Goal: Task Accomplishment & Management: Use online tool/utility

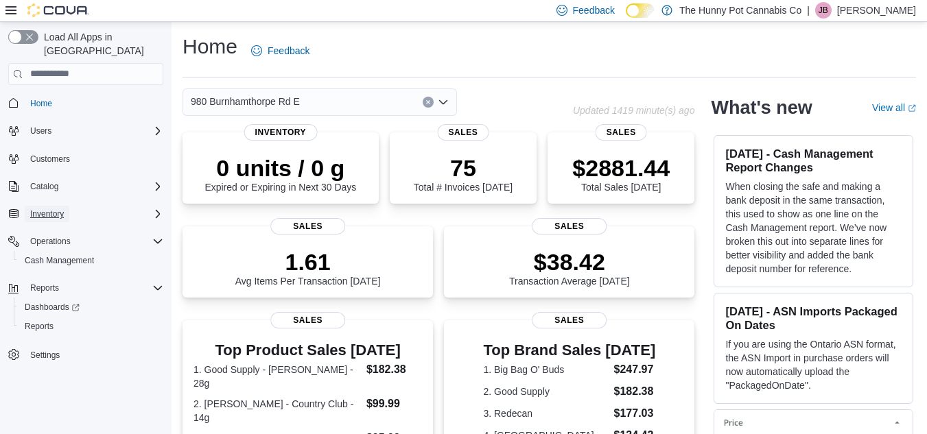
click at [58, 209] on span "Inventory" at bounding box center [47, 214] width 34 height 11
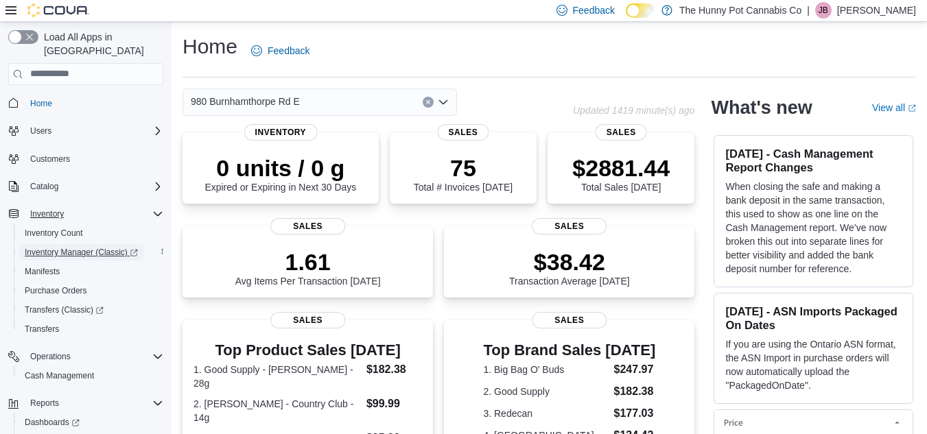
click at [80, 247] on span "Inventory Manager (Classic)" at bounding box center [81, 252] width 113 height 11
click at [54, 370] on span "Cash Management" at bounding box center [59, 375] width 69 height 11
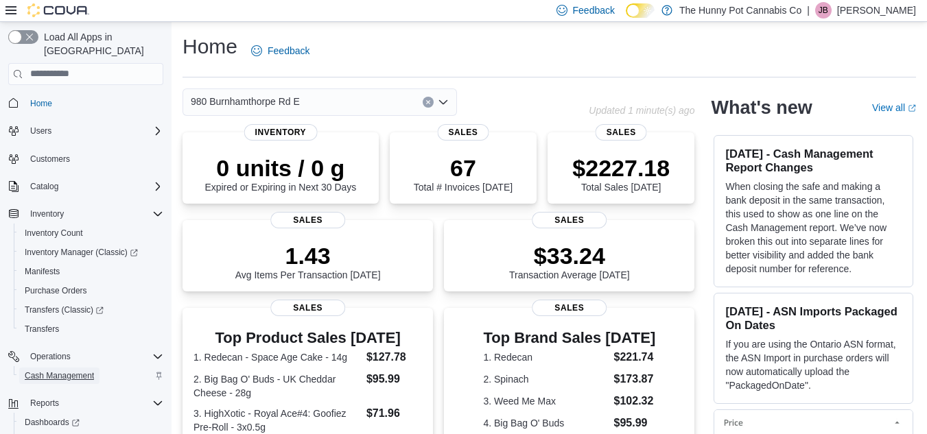
click at [75, 368] on span "Cash Management" at bounding box center [59, 376] width 69 height 16
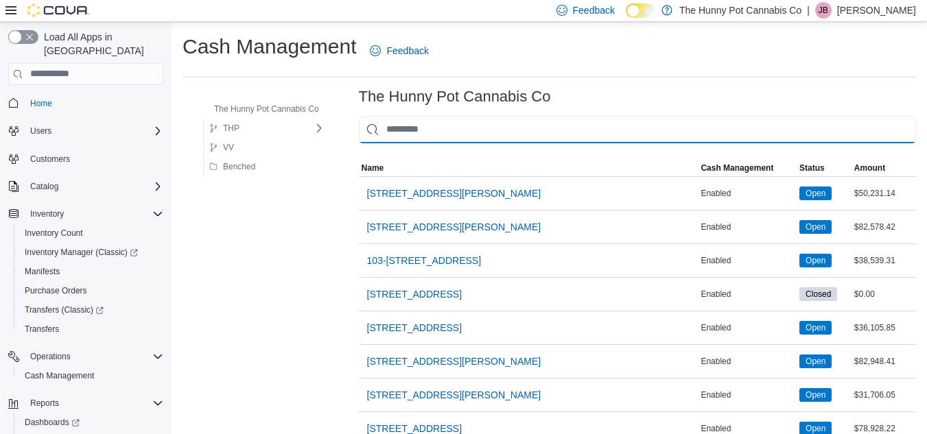
click at [468, 126] on input "This is a search bar. As you type, the results lower in the page will automatic…" at bounding box center [637, 129] width 557 height 27
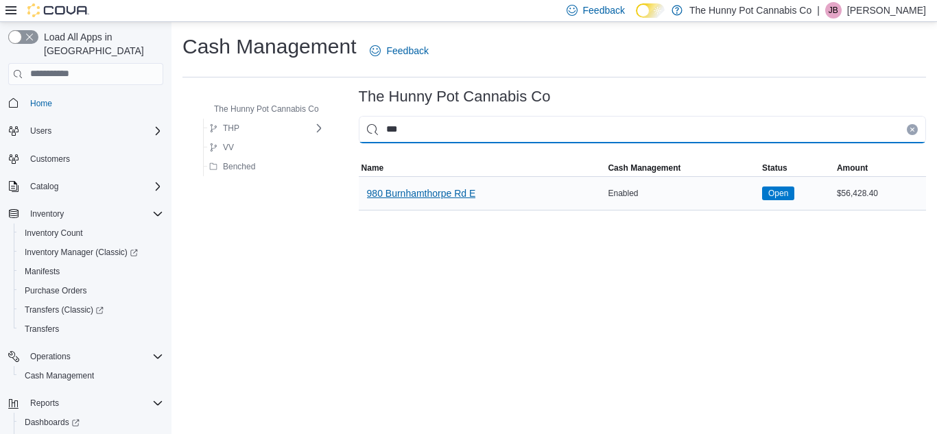
type input "***"
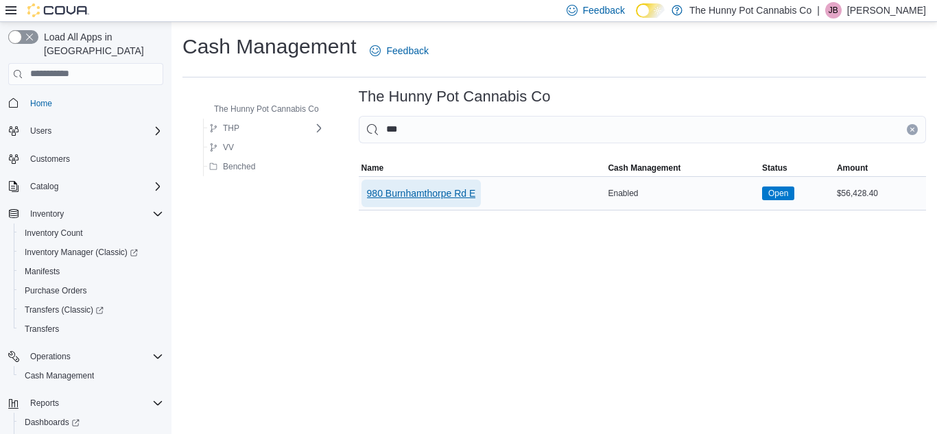
click at [457, 196] on span "980 Burnhamthorpe Rd E" at bounding box center [421, 194] width 109 height 14
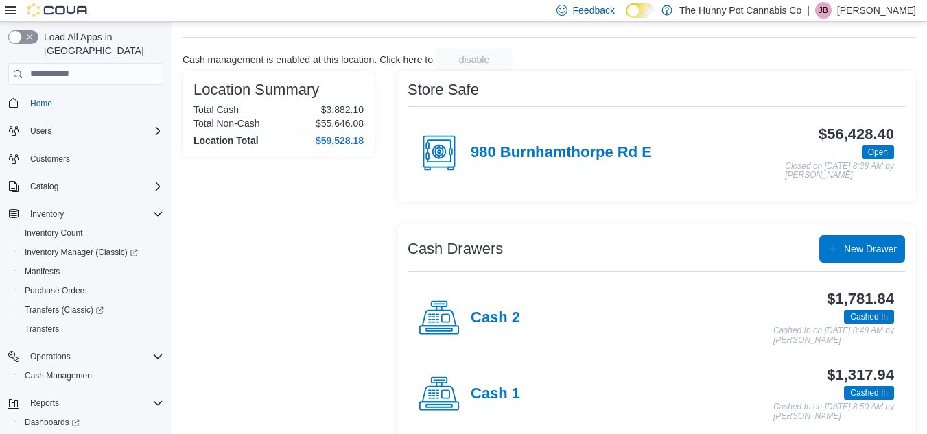
scroll to position [85, 0]
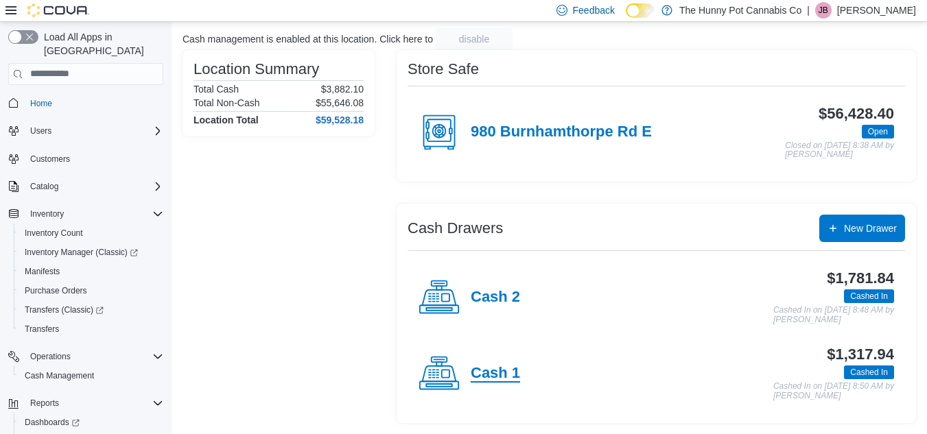
click at [494, 368] on h4 "Cash 1" at bounding box center [495, 374] width 49 height 18
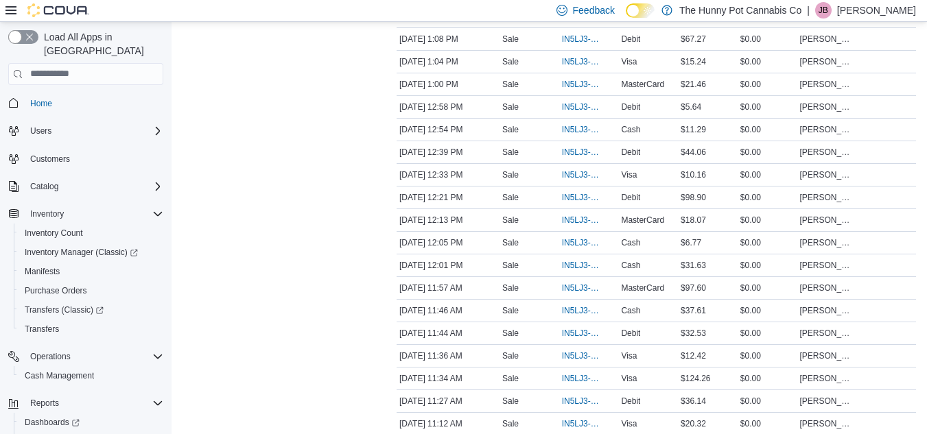
scroll to position [553, 0]
click at [585, 361] on span "IN5LJ3-6147711" at bounding box center [582, 356] width 40 height 11
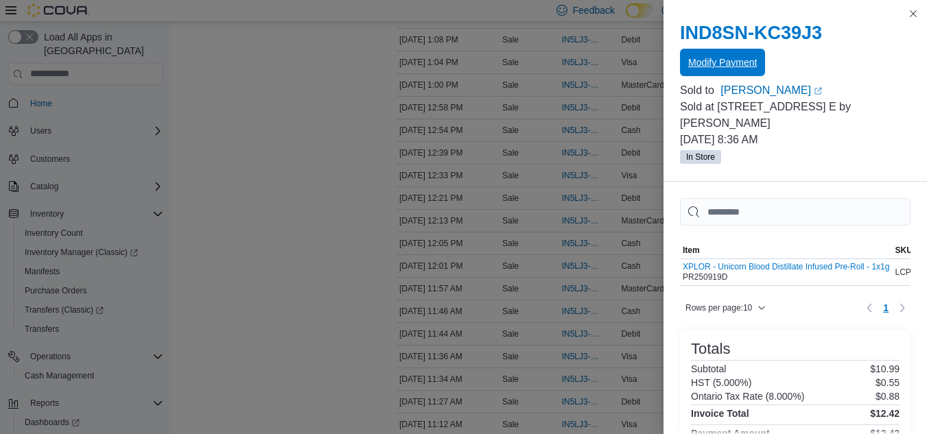
click at [713, 62] on span "Modify Payment" at bounding box center [722, 63] width 69 height 14
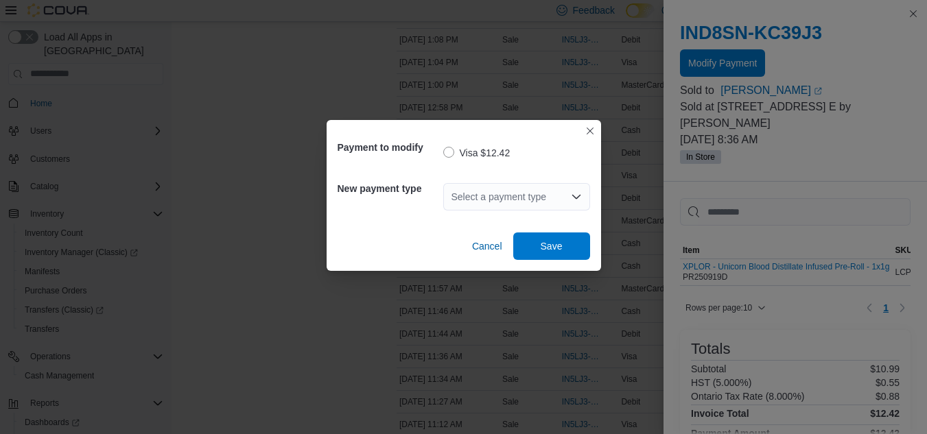
click at [550, 187] on div "Select a payment type" at bounding box center [516, 196] width 147 height 27
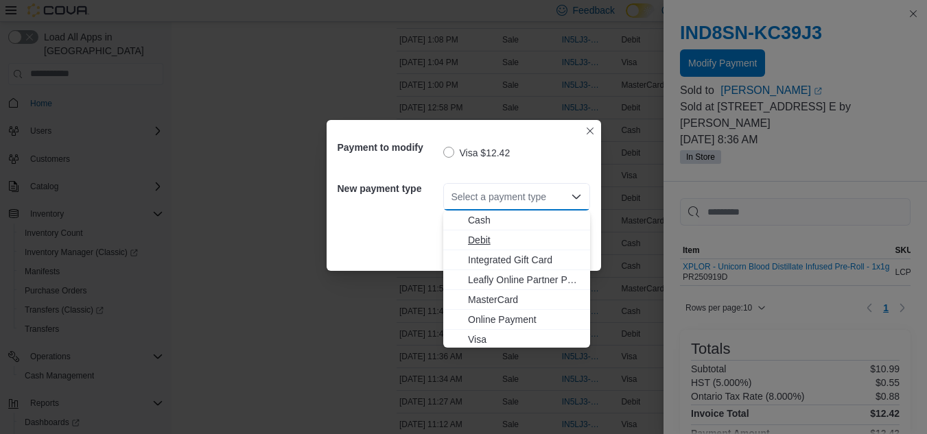
click at [488, 235] on span "Debit" at bounding box center [525, 240] width 114 height 14
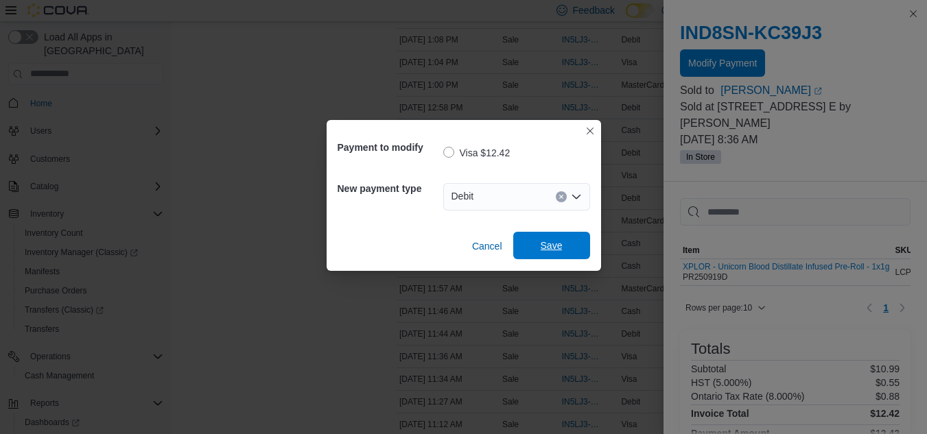
click at [544, 243] on span "Save" at bounding box center [552, 246] width 22 height 14
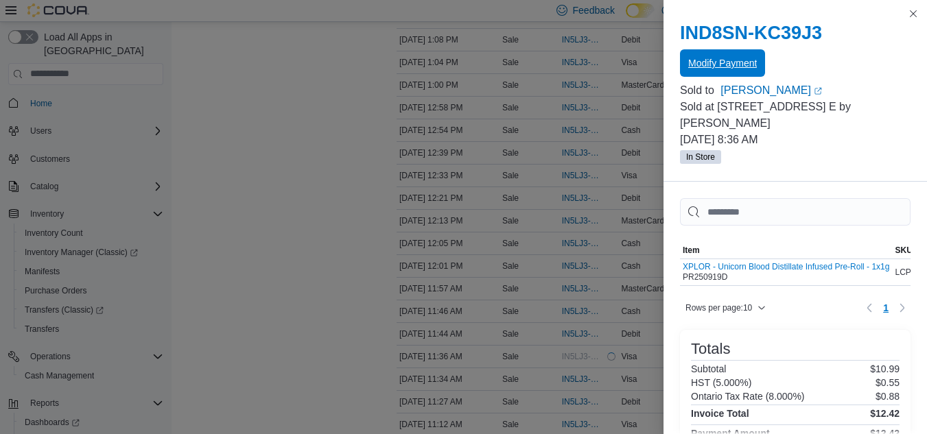
scroll to position [0, 0]
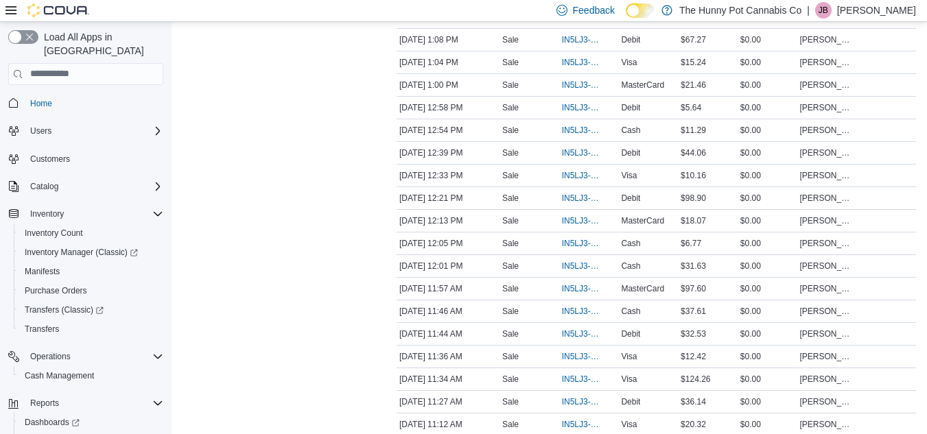
drag, startPoint x: 294, startPoint y: 318, endPoint x: 246, endPoint y: 269, distance: 68.9
click at [246, 269] on div "Transactions Summary # of Sales 30 # of Refunds 0 Total Transactions 31 Sales S…" at bounding box center [278, 53] width 192 height 987
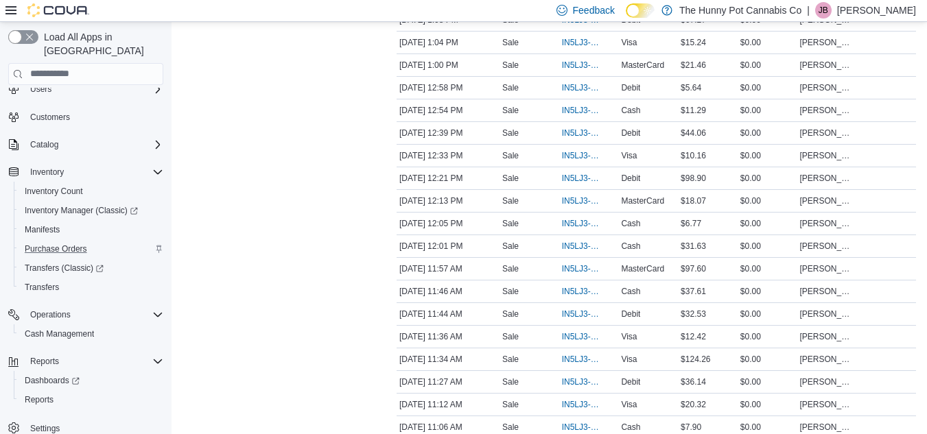
scroll to position [645, 0]
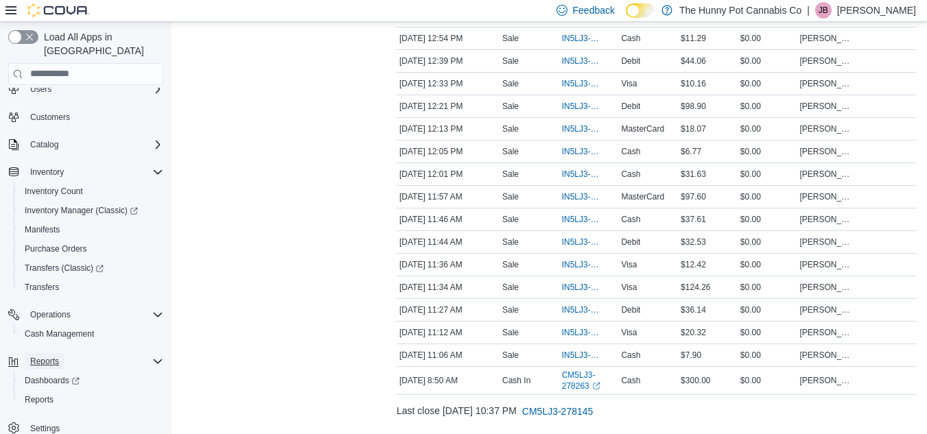
click at [56, 356] on span "Reports" at bounding box center [44, 361] width 29 height 11
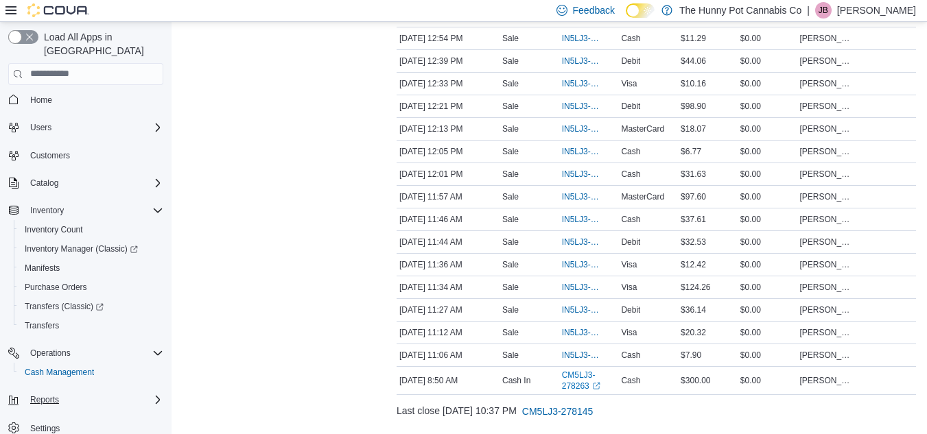
scroll to position [3, 0]
click at [62, 367] on span "Cash Management" at bounding box center [59, 372] width 69 height 11
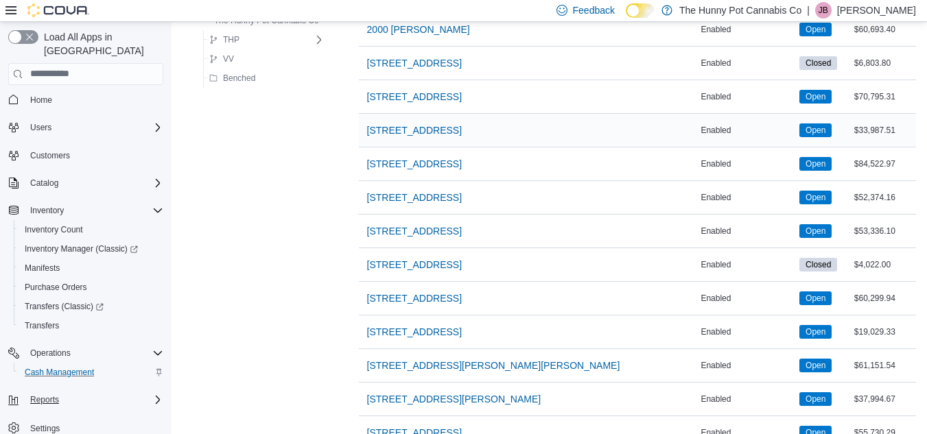
scroll to position [671, 0]
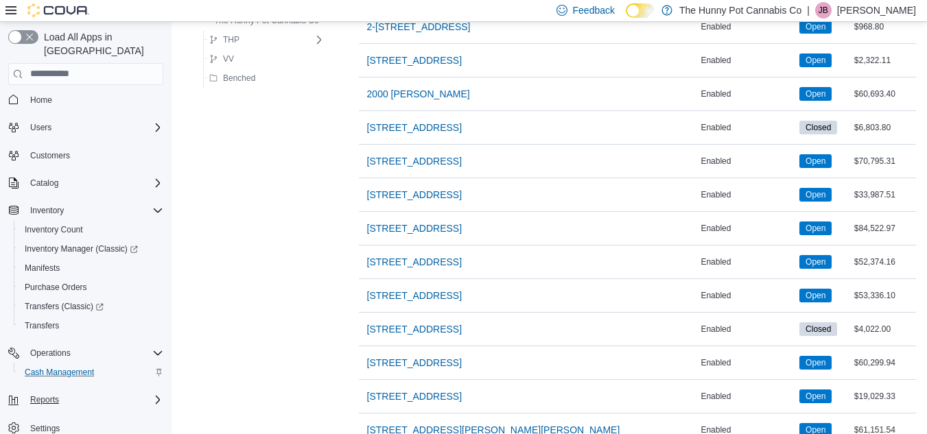
click at [64, 395] on button "Reports" at bounding box center [86, 399] width 166 height 19
click at [38, 394] on span "Reports" at bounding box center [44, 399] width 29 height 11
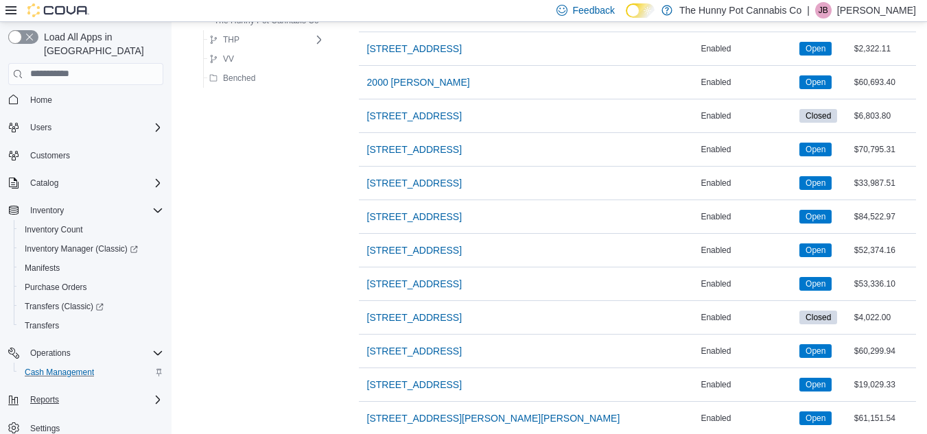
scroll to position [683, 0]
click at [49, 394] on span "Reports" at bounding box center [44, 399] width 29 height 11
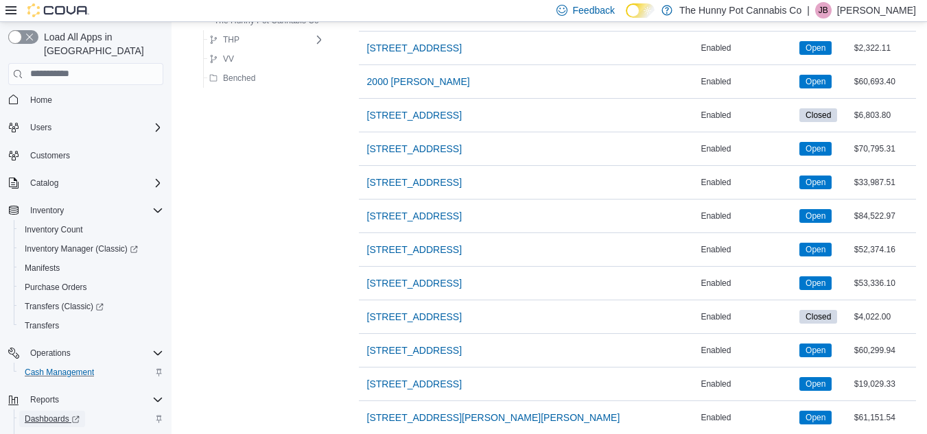
click at [51, 414] on span "Dashboards" at bounding box center [52, 419] width 55 height 11
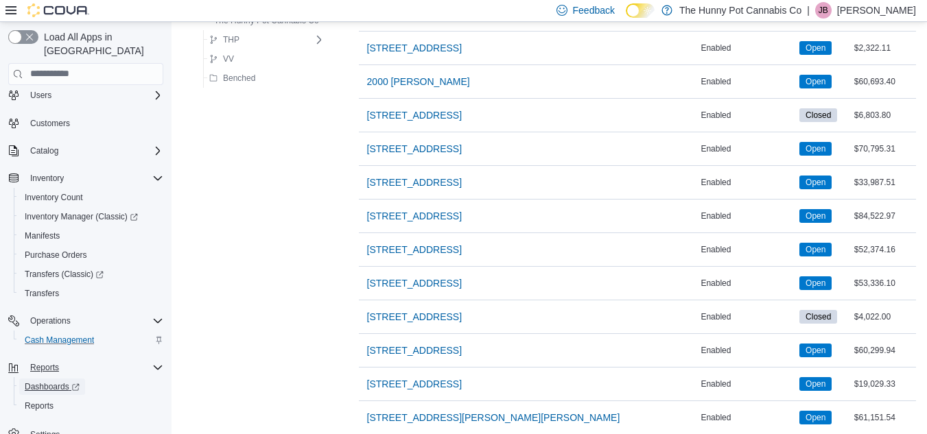
scroll to position [35, 0]
click at [47, 399] on span "Reports" at bounding box center [39, 407] width 29 height 16
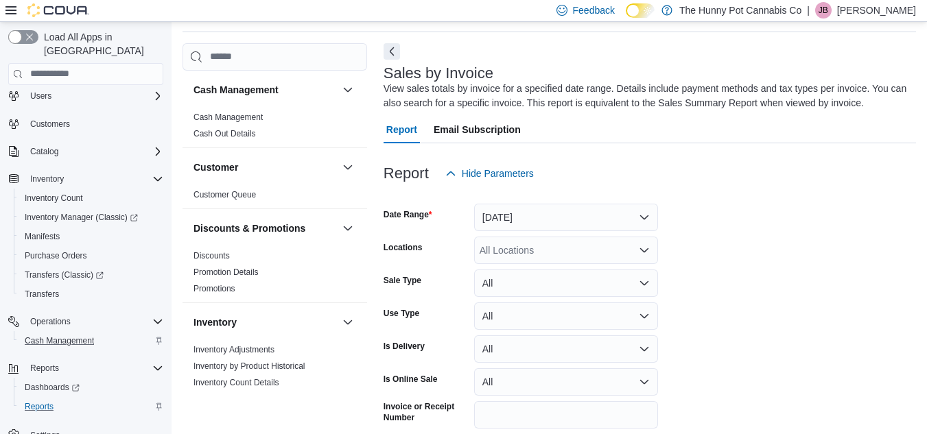
scroll to position [46, 0]
click at [262, 95] on h3 "Cash Management" at bounding box center [235, 89] width 85 height 14
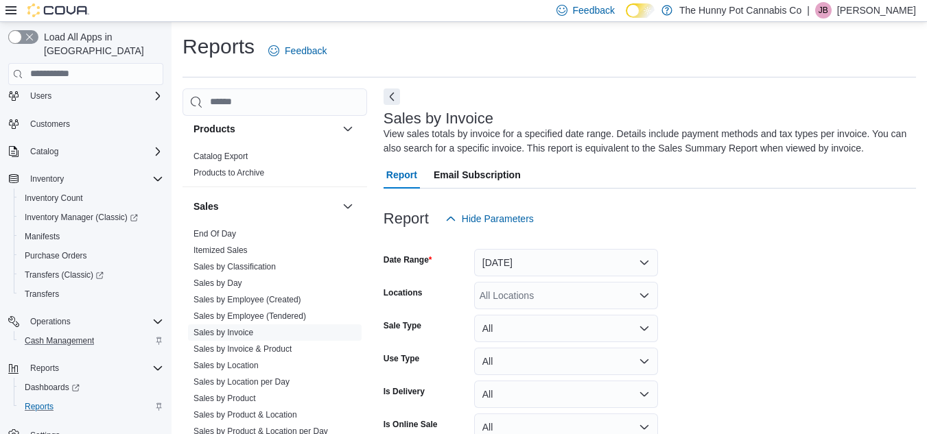
scroll to position [643, 0]
click at [448, 233] on div at bounding box center [649, 241] width 532 height 16
